Goal: Browse casually

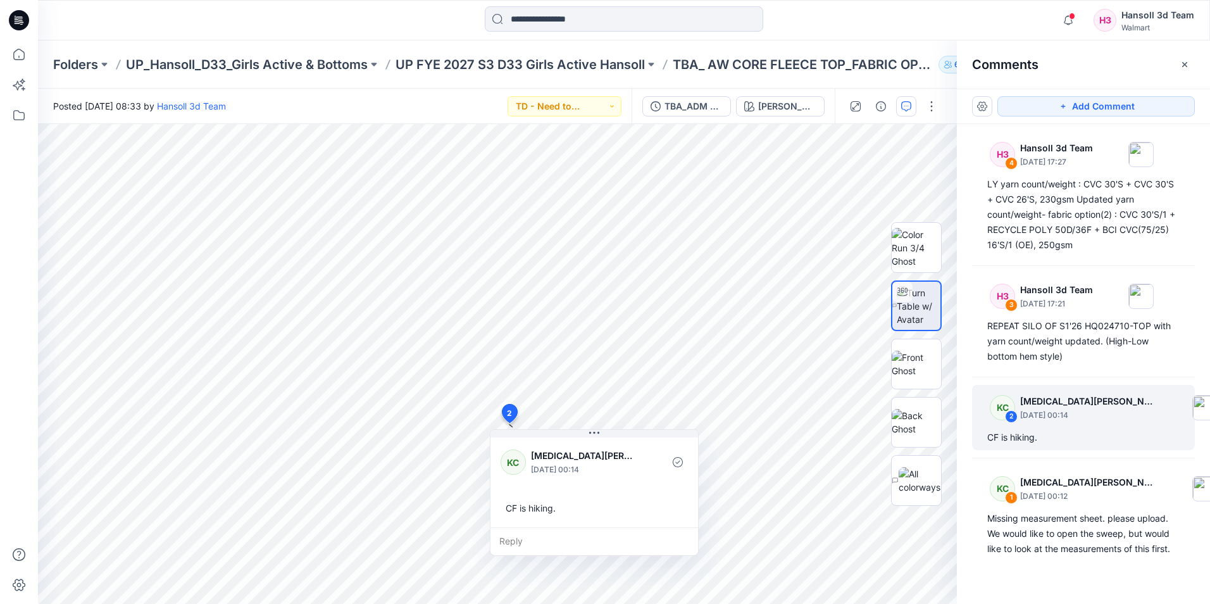
click at [28, 18] on icon at bounding box center [19, 20] width 20 height 20
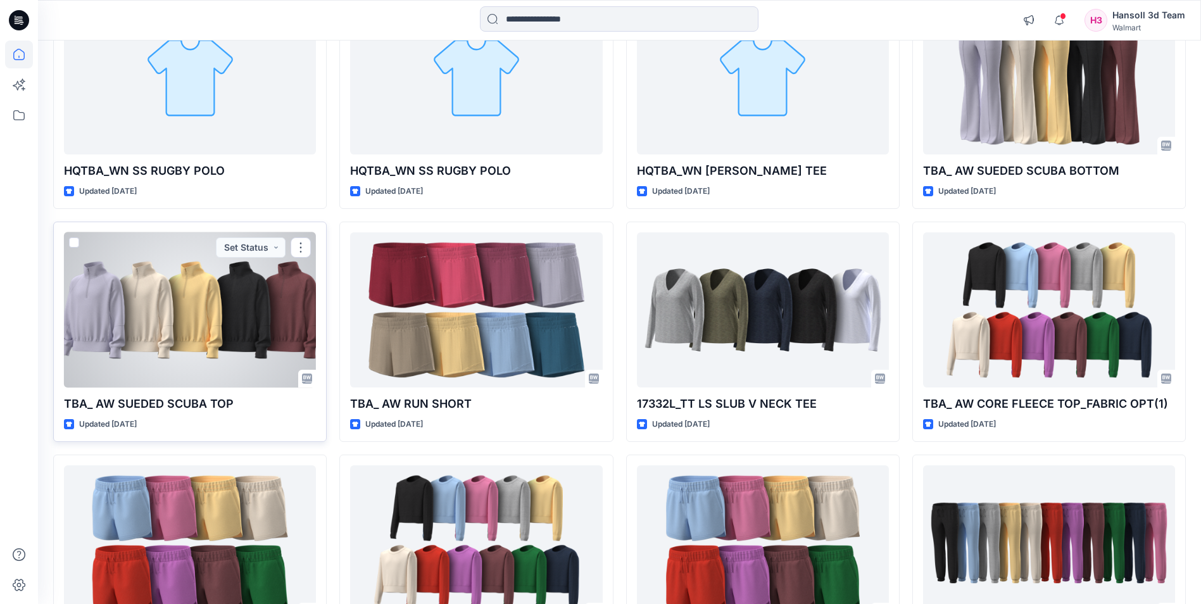
scroll to position [190, 0]
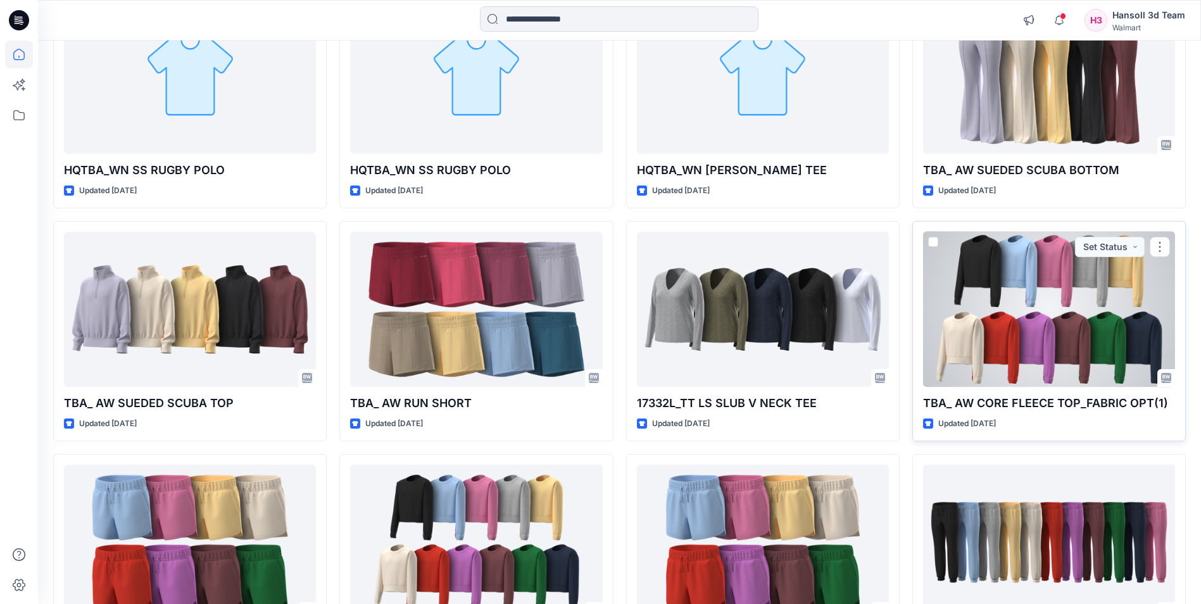
click at [1020, 335] on div at bounding box center [1049, 309] width 252 height 155
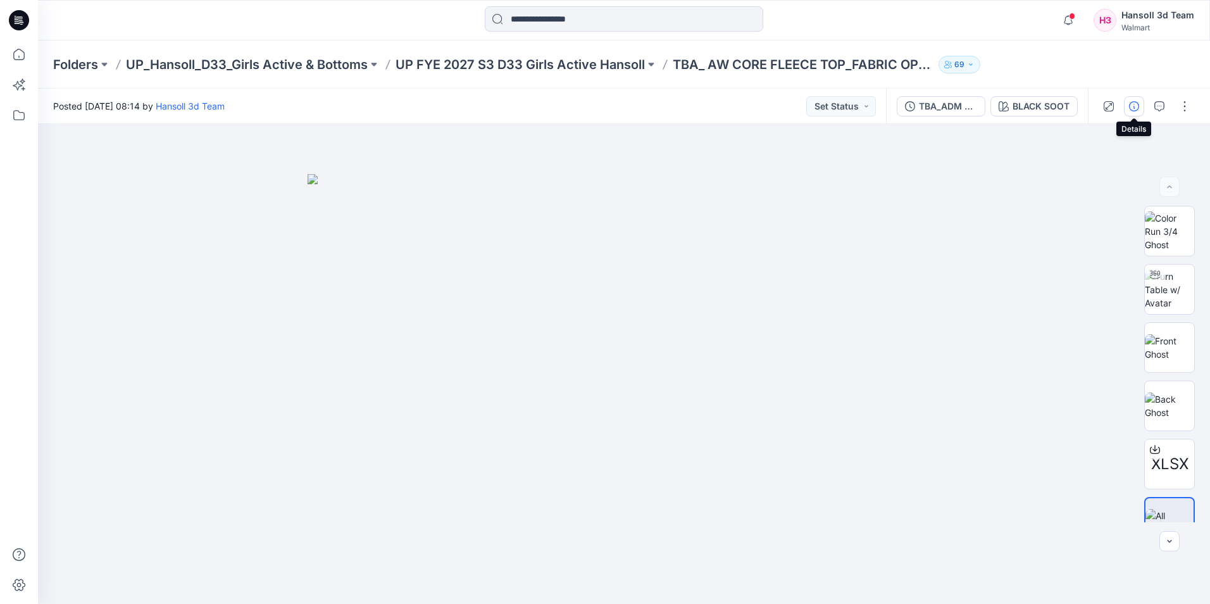
click at [1135, 109] on icon "button" at bounding box center [1134, 106] width 10 height 10
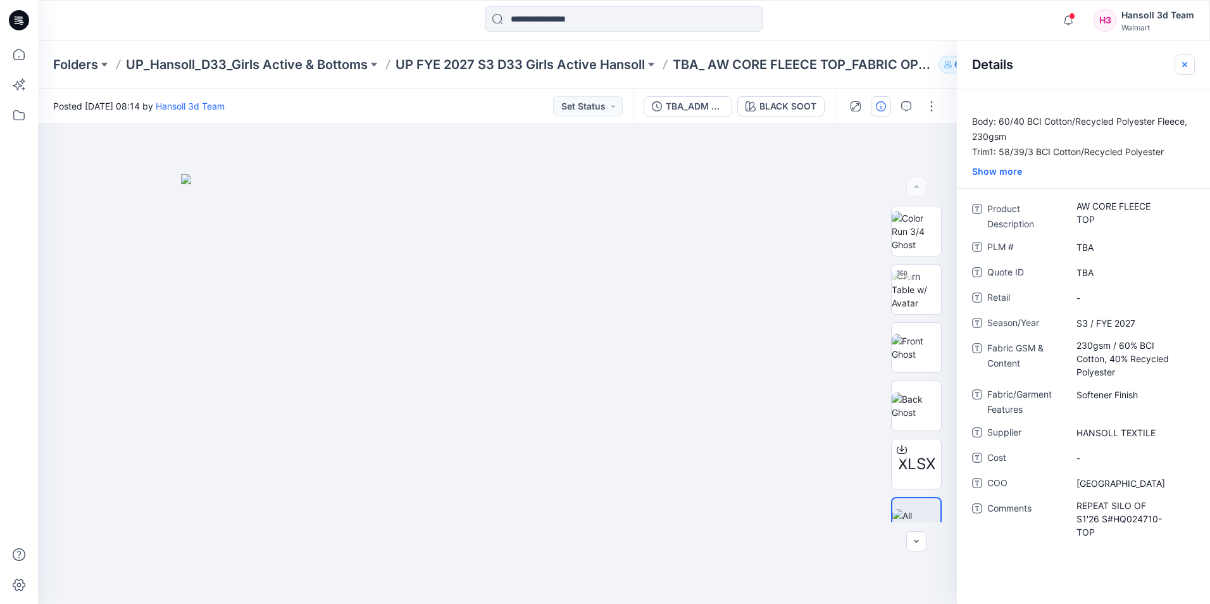
click at [1190, 60] on button "button" at bounding box center [1185, 64] width 20 height 20
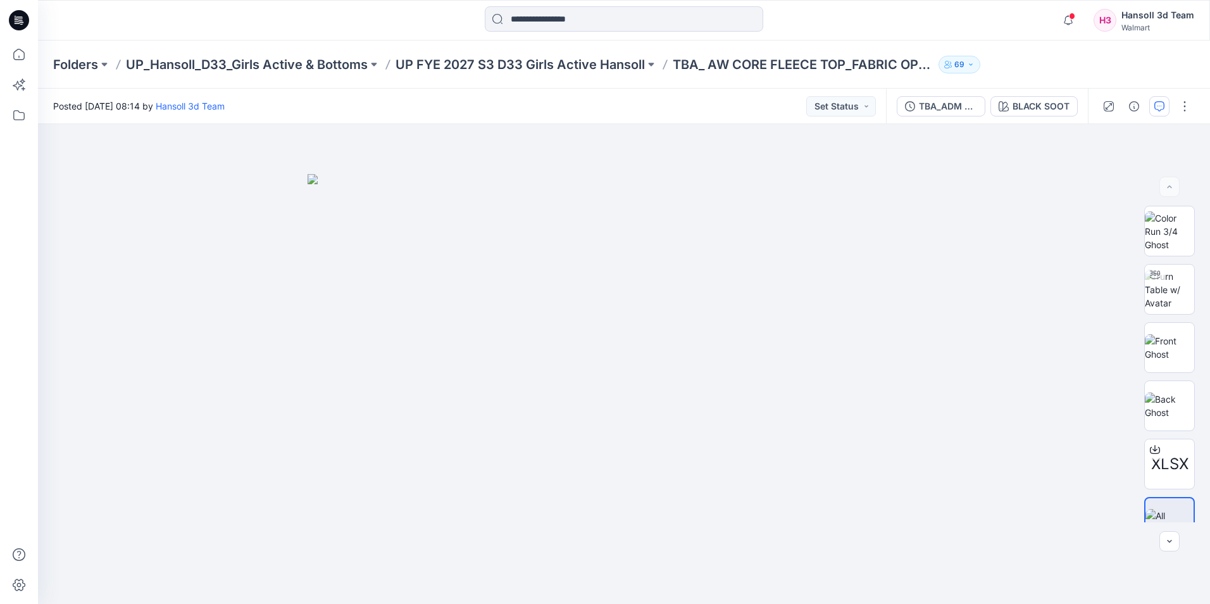
click at [1158, 107] on icon "button" at bounding box center [1159, 106] width 10 height 10
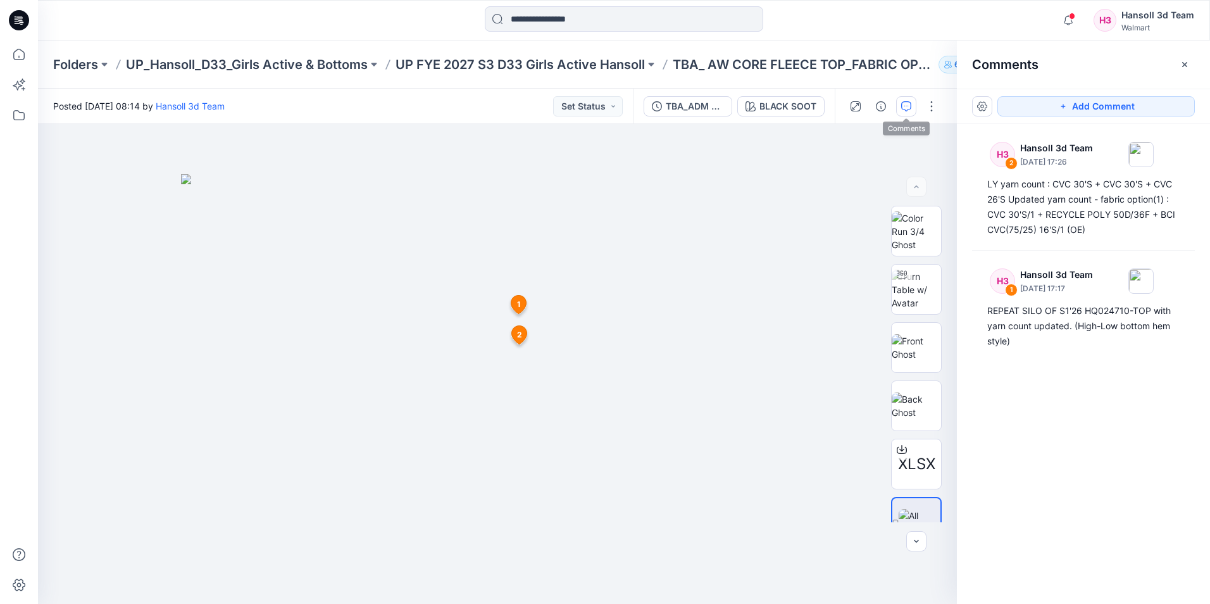
click at [18, 13] on icon at bounding box center [19, 20] width 20 height 20
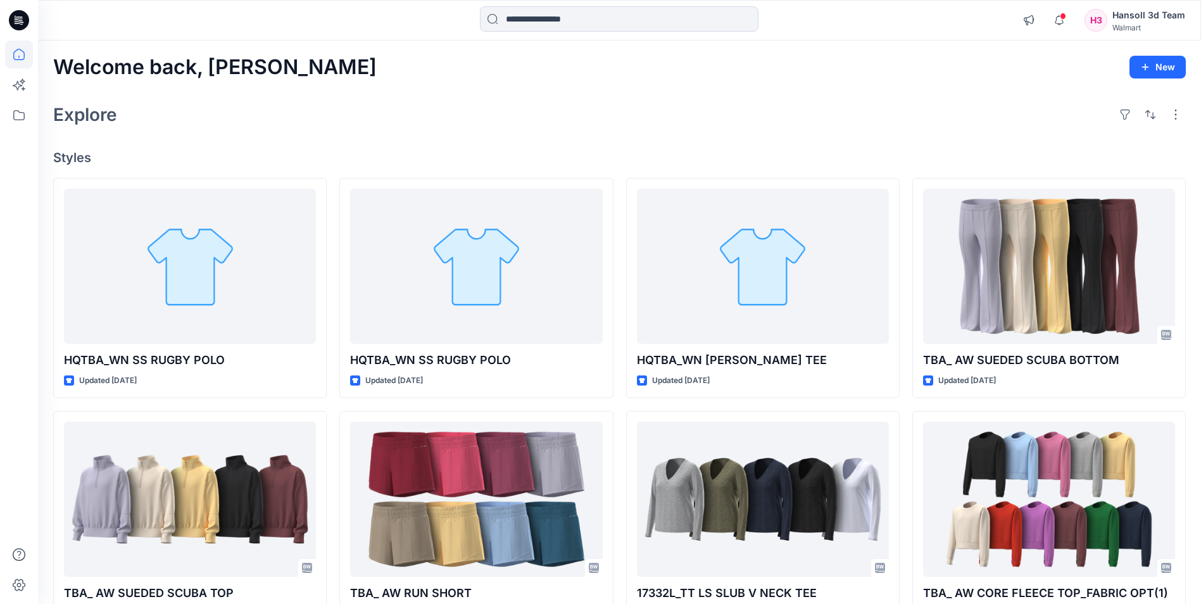
click at [822, 109] on div "Explore" at bounding box center [619, 114] width 1132 height 30
click at [798, 108] on div "Explore" at bounding box center [619, 114] width 1132 height 30
click at [1061, 20] on icon "button" at bounding box center [1059, 20] width 24 height 25
